Goal: Task Accomplishment & Management: Use online tool/utility

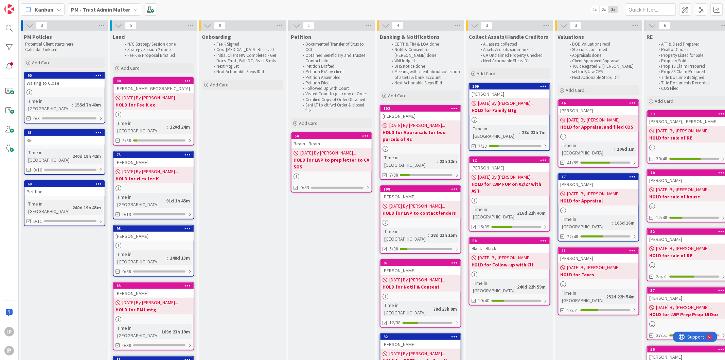
click at [121, 8] on b "PM - Trust Admin Matter" at bounding box center [100, 9] width 59 height 7
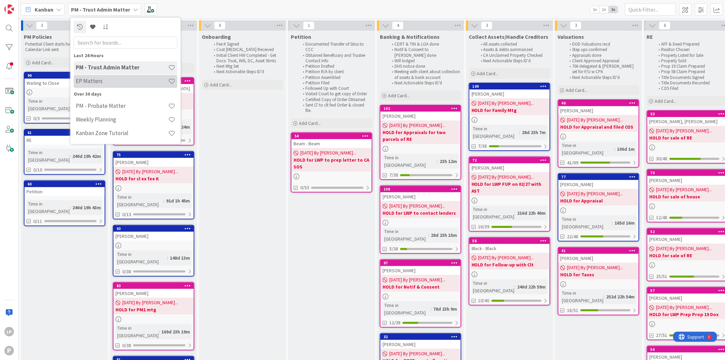
click at [103, 81] on h4 "EP Matters" at bounding box center [122, 81] width 92 height 7
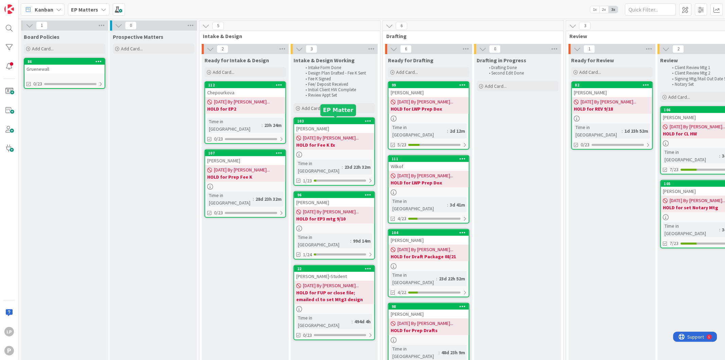
click at [329, 119] on div "103" at bounding box center [335, 121] width 77 height 5
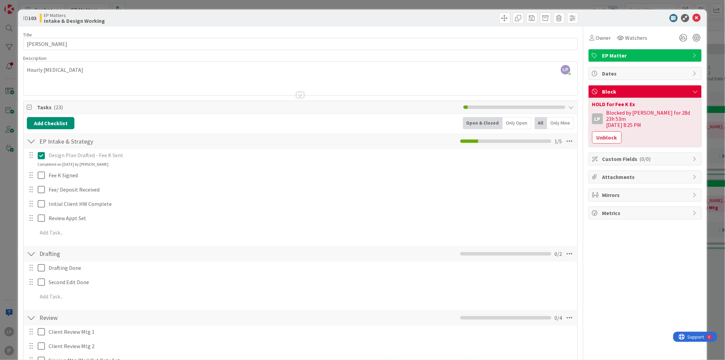
click at [358, 19] on div at bounding box center [440, 18] width 276 height 11
drag, startPoint x: 376, startPoint y: 20, endPoint x: 376, endPoint y: 40, distance: 20.1
click at [376, 20] on div at bounding box center [440, 18] width 276 height 11
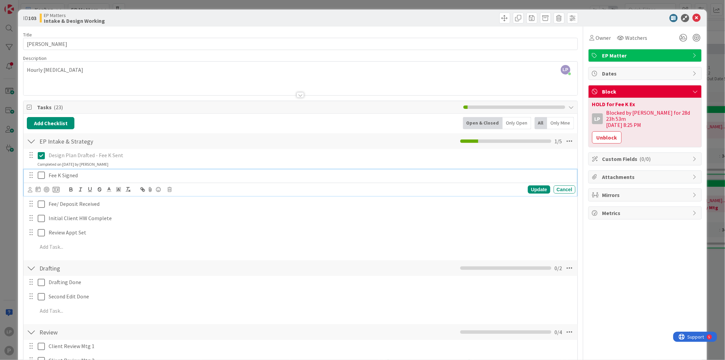
drag, startPoint x: 38, startPoint y: 174, endPoint x: 61, endPoint y: 177, distance: 23.3
click at [38, 174] on icon at bounding box center [41, 175] width 7 height 8
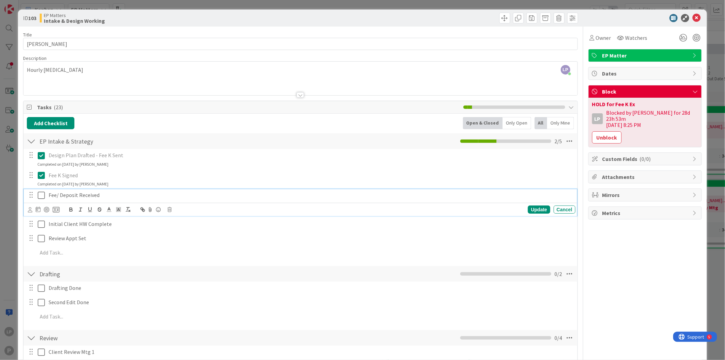
click at [40, 196] on icon at bounding box center [41, 195] width 7 height 8
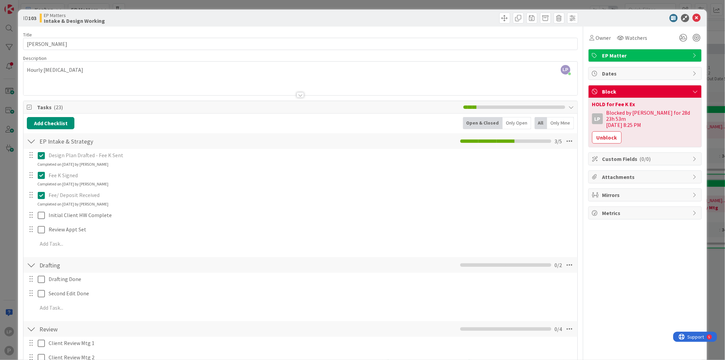
click at [98, 67] on div "LP Laura Patton joined 3 m ago Hourly Retainer" at bounding box center [300, 79] width 554 height 34
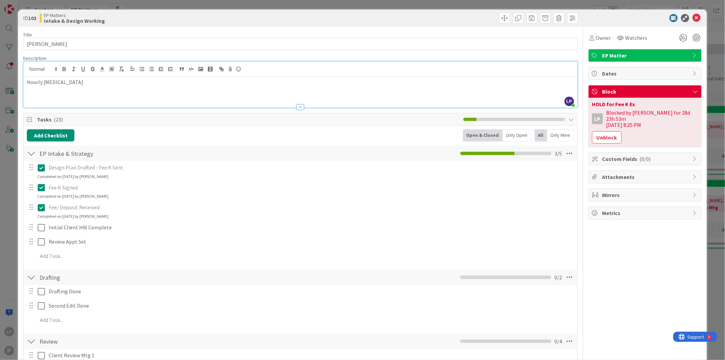
click at [115, 84] on p "Hourly Retainer" at bounding box center [300, 82] width 547 height 8
click at [77, 83] on p "Hourly Retainer Deposted in Escrow" at bounding box center [300, 82] width 547 height 8
click at [114, 87] on div "Hourly Retainer Deposited in Escrow" at bounding box center [300, 92] width 554 height 31
click at [140, 83] on p "Hourly Retainer Deposited in Escrow" at bounding box center [300, 82] width 547 height 8
click at [110, 83] on p "Hourly Retainer Deposited in Escrow;Correct 3 Deeds; Find attorneys for deed fo…" at bounding box center [300, 82] width 547 height 8
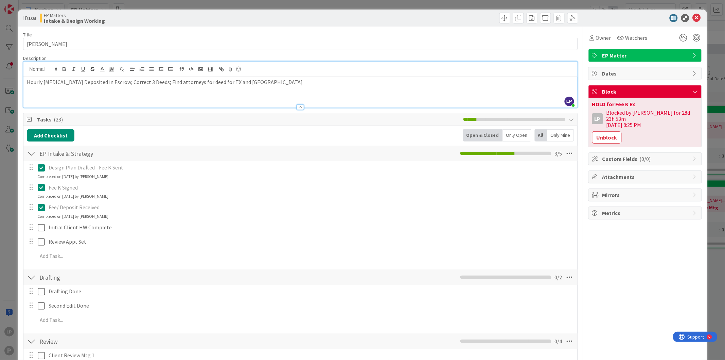
click at [262, 81] on p "Hourly Retainer Deposited in Escrow; Correct 3 Deeds; Find attorneys for deed f…" at bounding box center [300, 82] width 547 height 8
click at [313, 82] on p "Hourly Retainer Deposited in Escrow; Correct 3 Deeds; Find attorneys for deed f…" at bounding box center [300, 82] width 547 height 8
drag, startPoint x: 439, startPoint y: 22, endPoint x: 537, endPoint y: 59, distance: 104.4
click at [439, 22] on div at bounding box center [440, 18] width 276 height 11
click at [592, 132] on button "Unblock" at bounding box center [607, 137] width 30 height 12
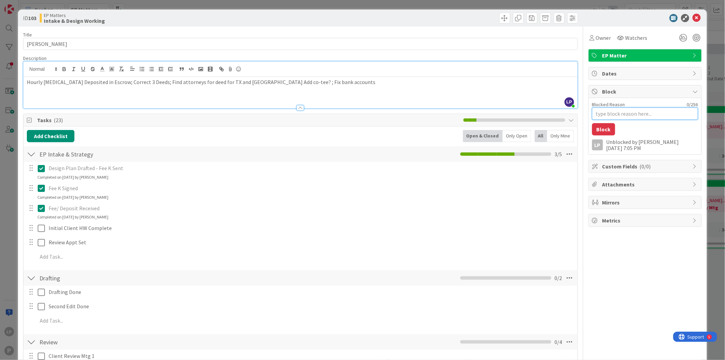
click at [604, 112] on textarea "Blocked Reason" at bounding box center [645, 113] width 106 height 12
paste textarea "HOLD for Title Reports"
type textarea "x"
type textarea "HOLD for Title Reports"
type textarea "x"
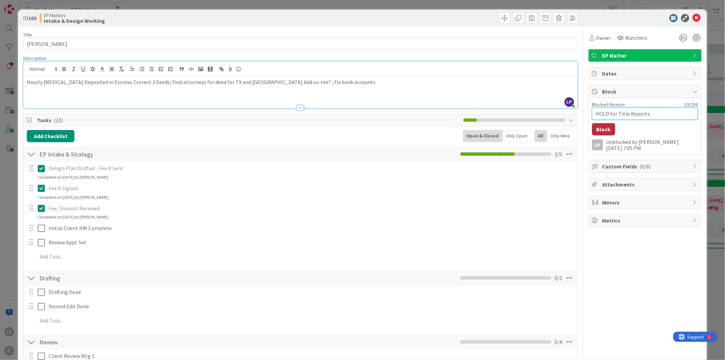
type textarea "HOLD for Title Reports"
drag, startPoint x: 597, startPoint y: 130, endPoint x: 577, endPoint y: 141, distance: 22.2
click at [597, 130] on button "Block" at bounding box center [603, 129] width 23 height 12
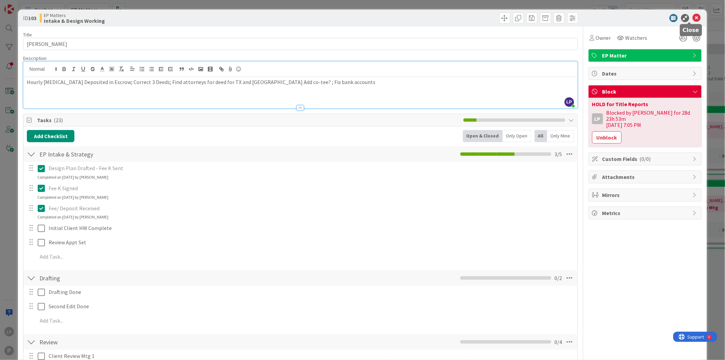
click at [693, 19] on icon at bounding box center [697, 18] width 8 height 8
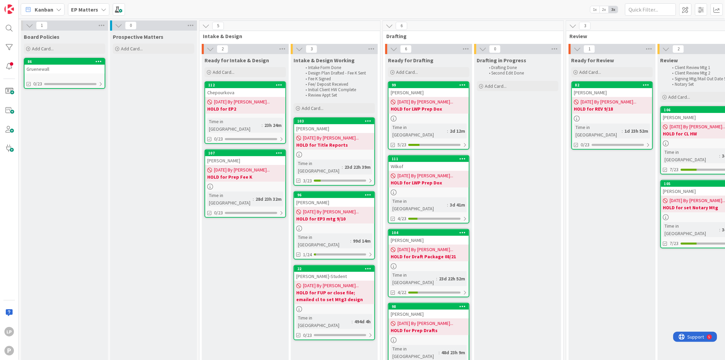
click at [233, 346] on div "Ready for Intake & Design Add Card... 112 Chepourkova 2025/09/04 By Laura... HO…" at bounding box center [245, 286] width 87 height 464
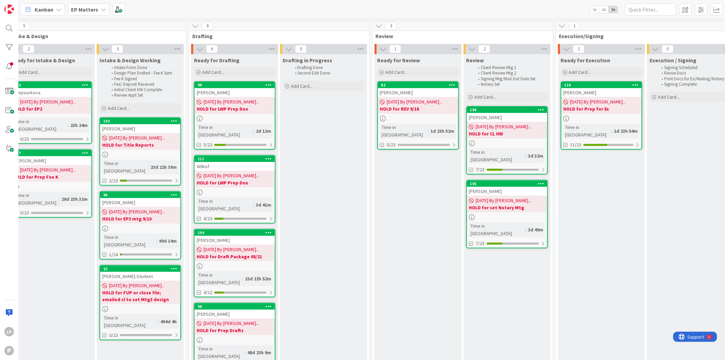
scroll to position [0, 244]
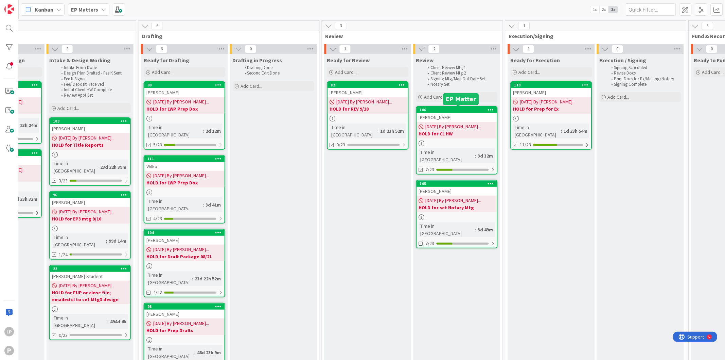
click at [441, 111] on div "106" at bounding box center [458, 109] width 77 height 5
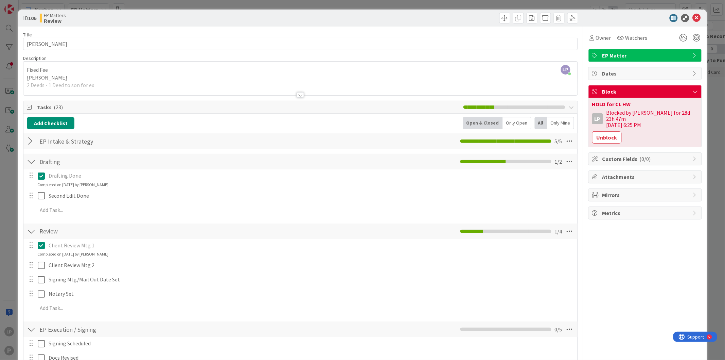
drag, startPoint x: 336, startPoint y: 17, endPoint x: 342, endPoint y: 20, distance: 6.6
click at [336, 17] on div at bounding box center [440, 18] width 276 height 11
drag, startPoint x: 421, startPoint y: 20, endPoint x: 436, endPoint y: 20, distance: 14.6
click at [421, 20] on div at bounding box center [440, 18] width 276 height 11
click at [693, 17] on icon at bounding box center [697, 18] width 8 height 8
